Goal: Contribute content: Contribute content

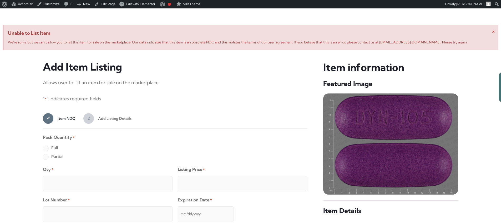
scroll to position [202, 0]
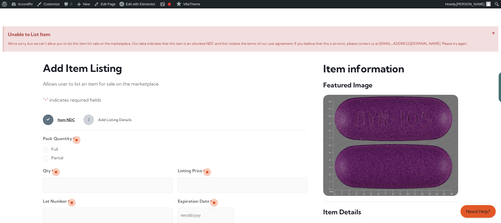
click at [46, 150] on label "Full" at bounding box center [50, 149] width 15 height 8
click at [0, 0] on input "Full" at bounding box center [0, 0] width 0 height 0
click at [63, 179] on input "Qty *" at bounding box center [108, 184] width 130 height 15
type input "2"
click at [293, 183] on input "Listing Price *" at bounding box center [243, 184] width 130 height 15
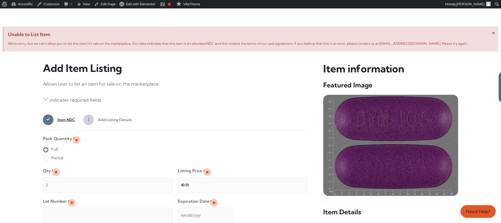
type input "49.99"
click at [142, 212] on input "Lot Number *" at bounding box center [108, 215] width 130 height 15
type input "TEST23456"
click at [178, 210] on input "Expiration Date *" at bounding box center [206, 215] width 56 height 15
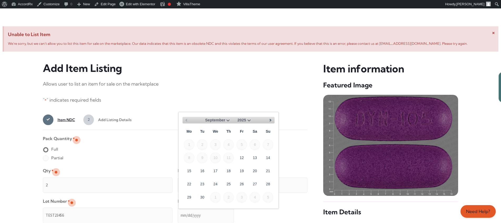
click at [226, 119] on select "September October November December" at bounding box center [218, 120] width 26 height 7
click at [205, 195] on link "30" at bounding box center [202, 197] width 11 height 11
type input "[DATE]"
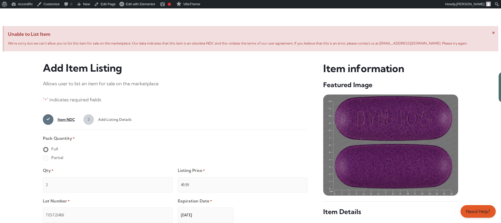
scroll to position [420, 0]
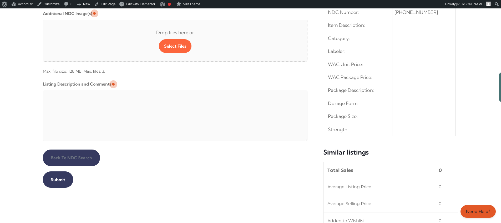
click at [170, 92] on textarea "Listing Description and Comments" at bounding box center [175, 116] width 265 height 51
type textarea "Automated Testing - list comment from [MEDICAL_DATA][DOMAIN_NAME]"
click at [57, 179] on input "Submit" at bounding box center [58, 179] width 30 height 16
